Goal: Information Seeking & Learning: Find specific fact

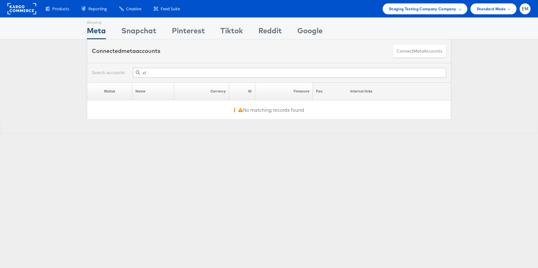
type input "xf"
click at [214, 75] on input "xf" at bounding box center [289, 73] width 313 height 10
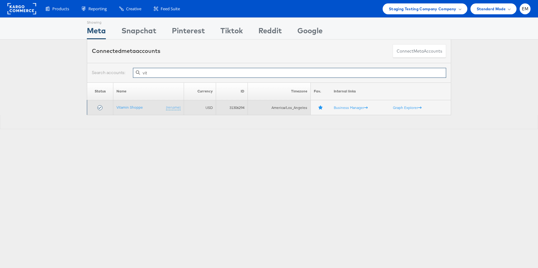
type input "vit"
click at [235, 107] on td "31306294" at bounding box center [232, 107] width 32 height 15
copy td "31306294"
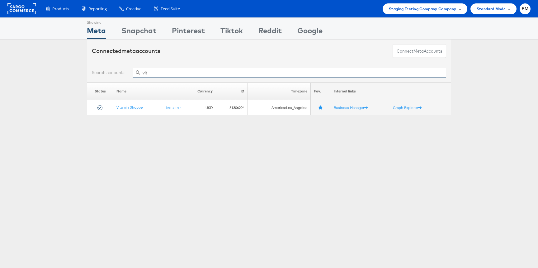
click at [184, 71] on input "vit" at bounding box center [289, 73] width 313 height 10
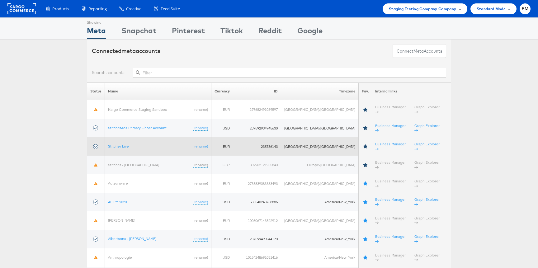
click at [275, 137] on td "238786143" at bounding box center [257, 146] width 48 height 18
copy td "238786143"
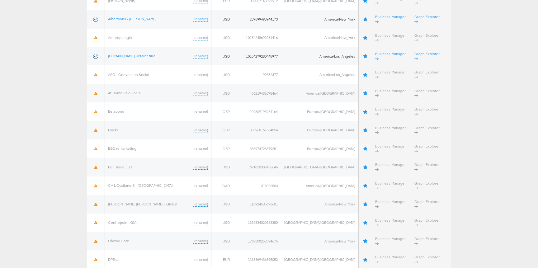
scroll to position [1476, 0]
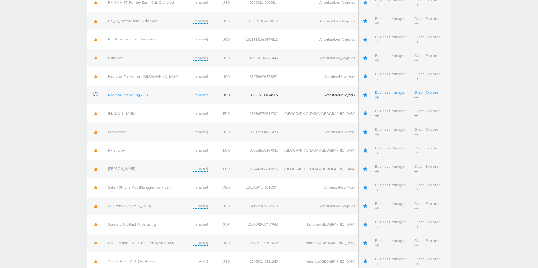
copy td "31306294"
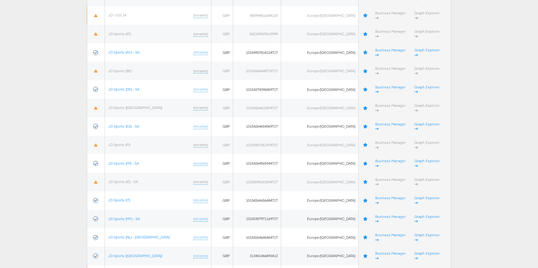
scroll to position [680, 0]
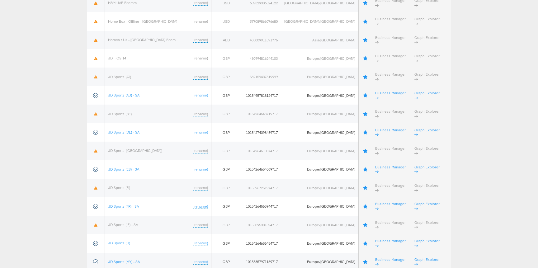
copy td "10154782784169717"
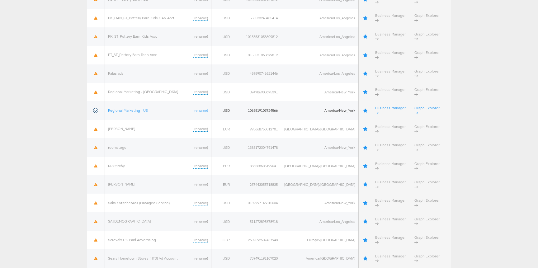
scroll to position [1476, 0]
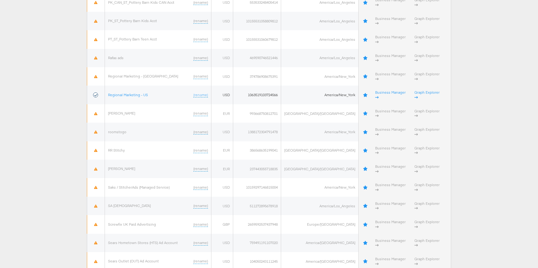
copy td "31306294"
